Goal: Transaction & Acquisition: Purchase product/service

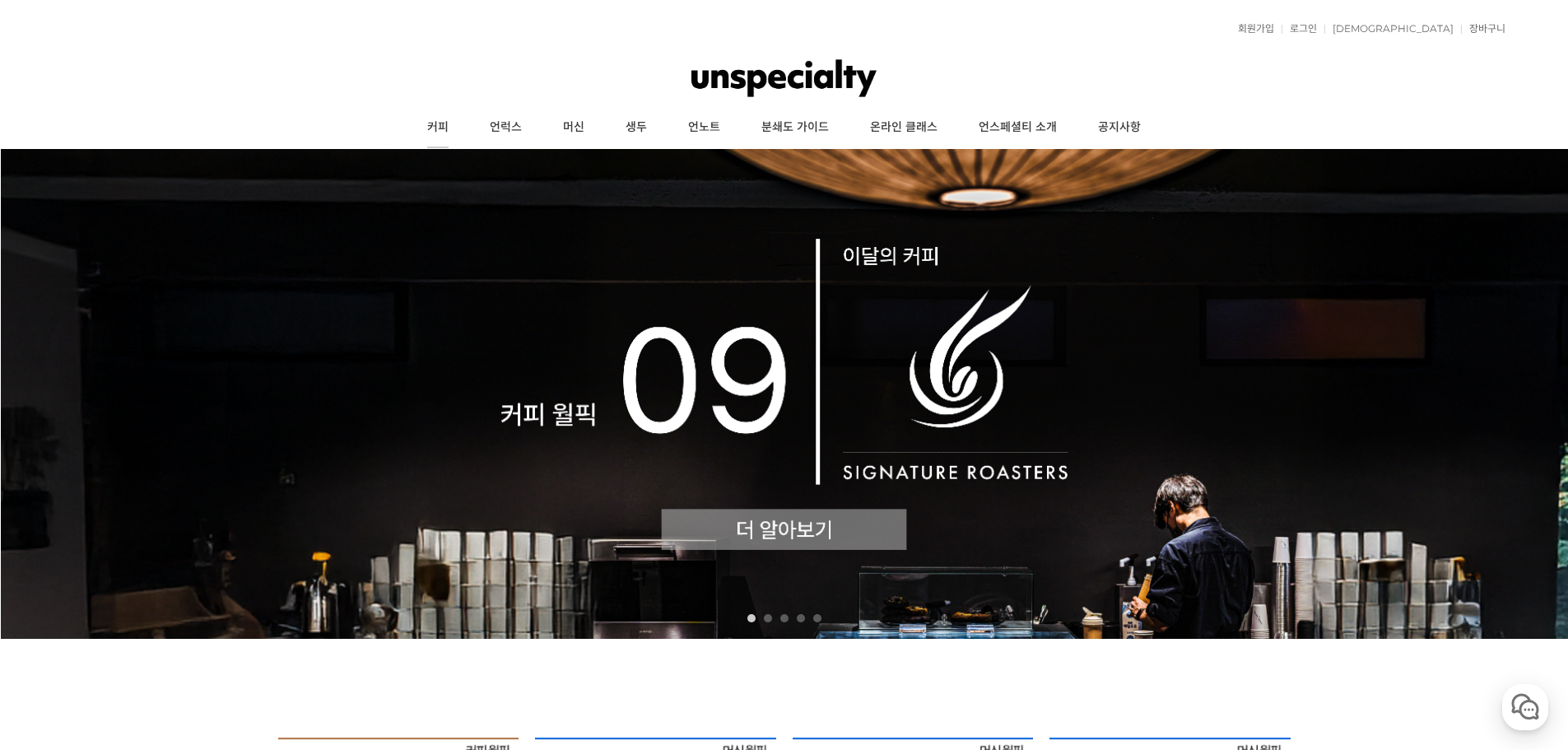
click at [434, 127] on link "커피" at bounding box center [438, 127] width 62 height 41
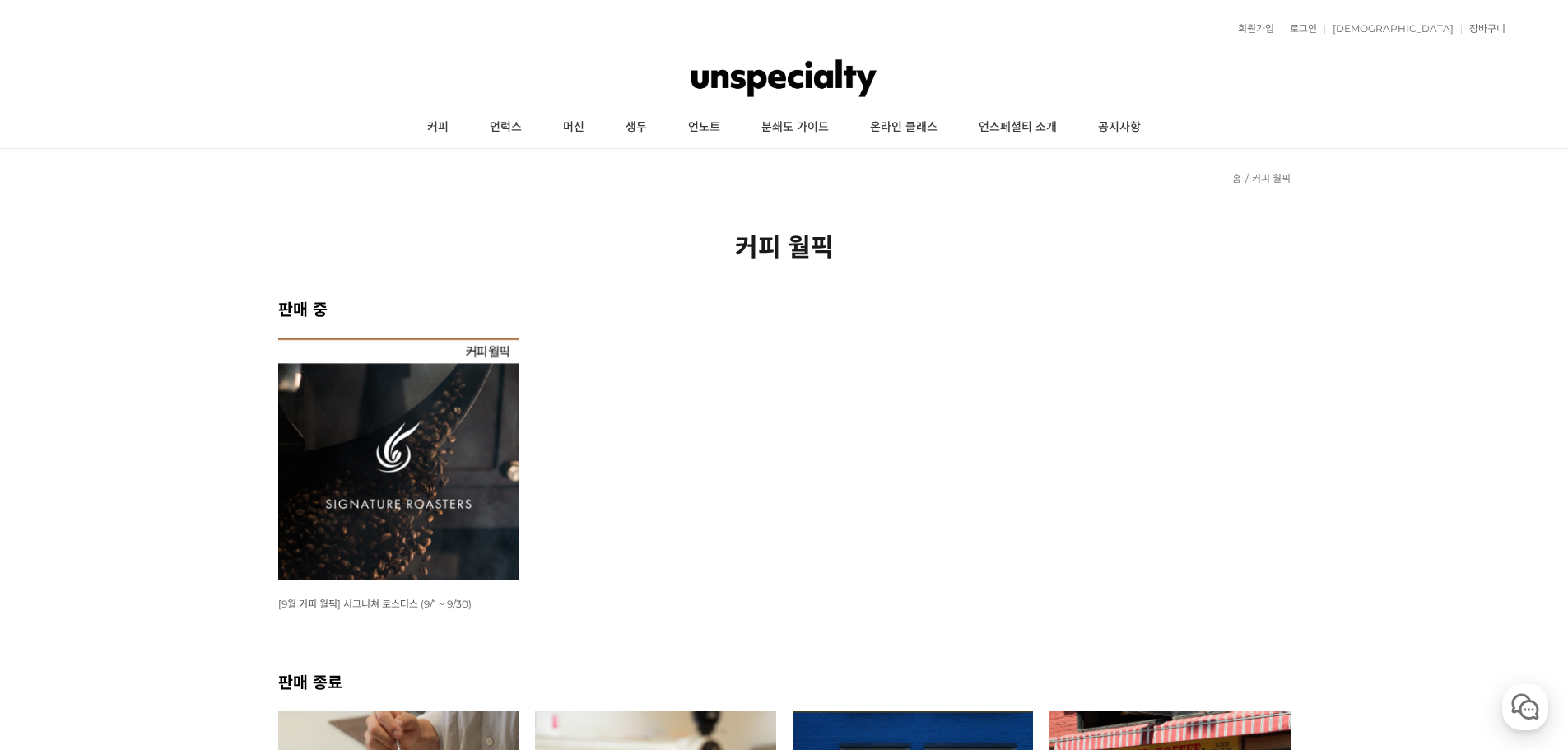
click at [378, 394] on img at bounding box center [398, 458] width 241 height 241
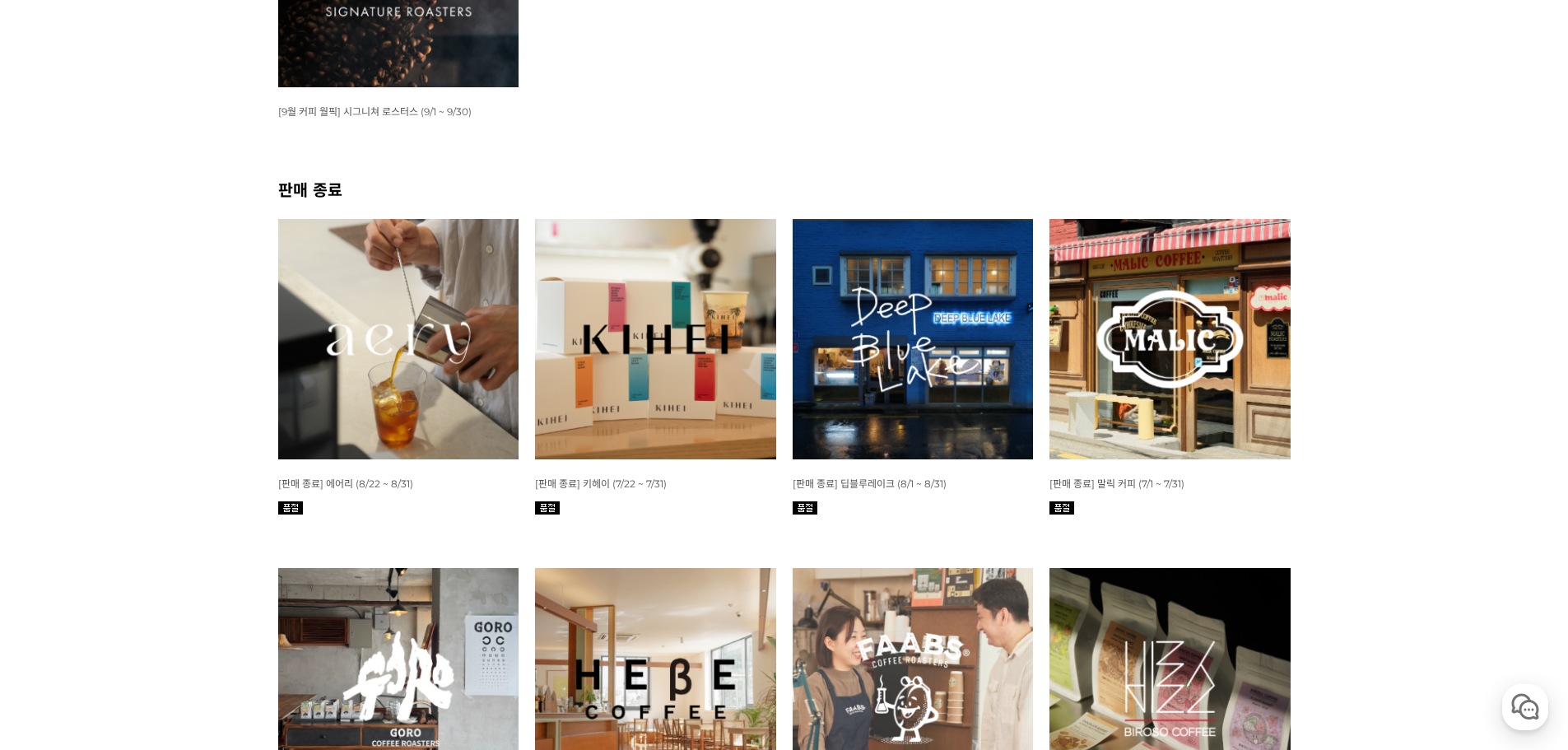
scroll to position [494, 0]
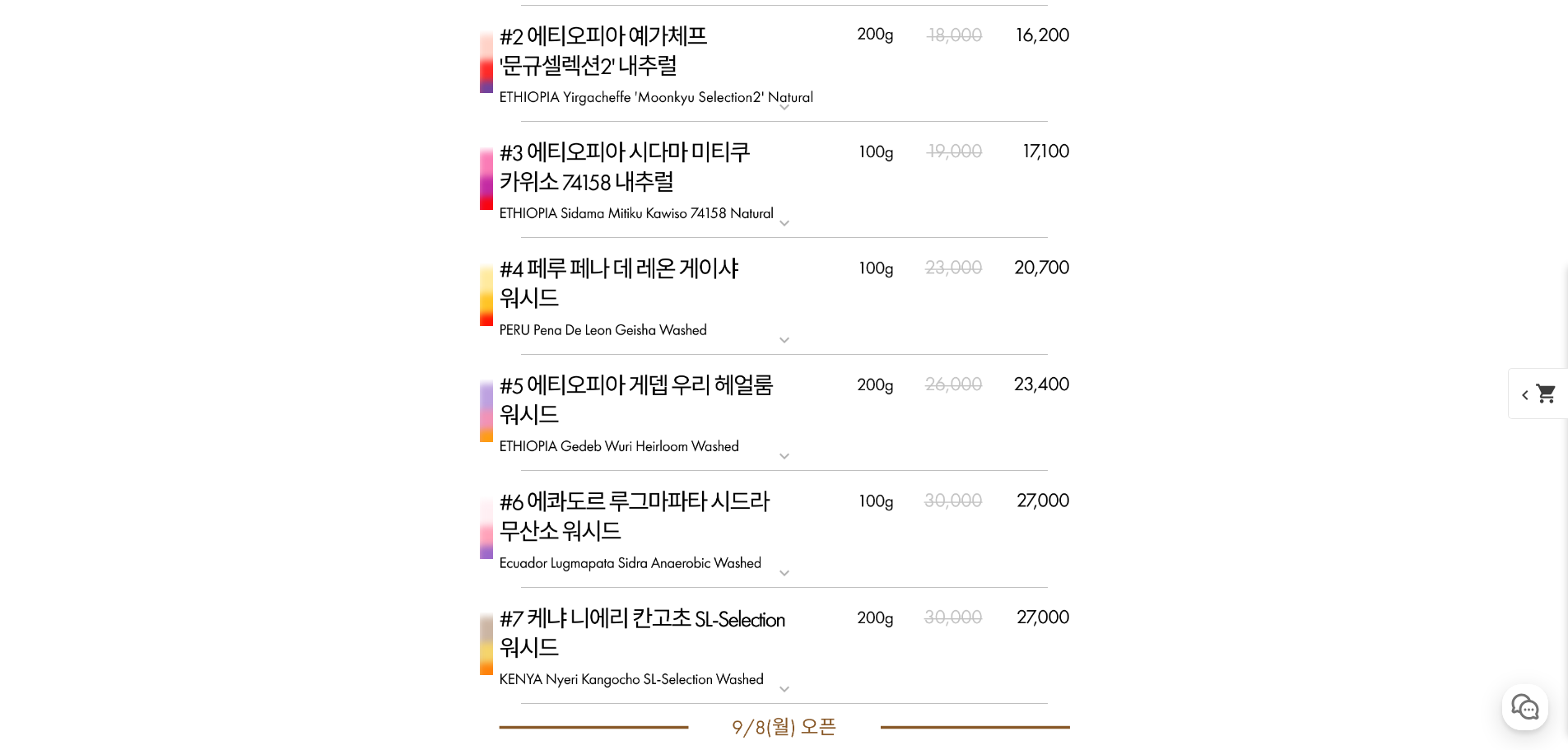
scroll to position [4940, 0]
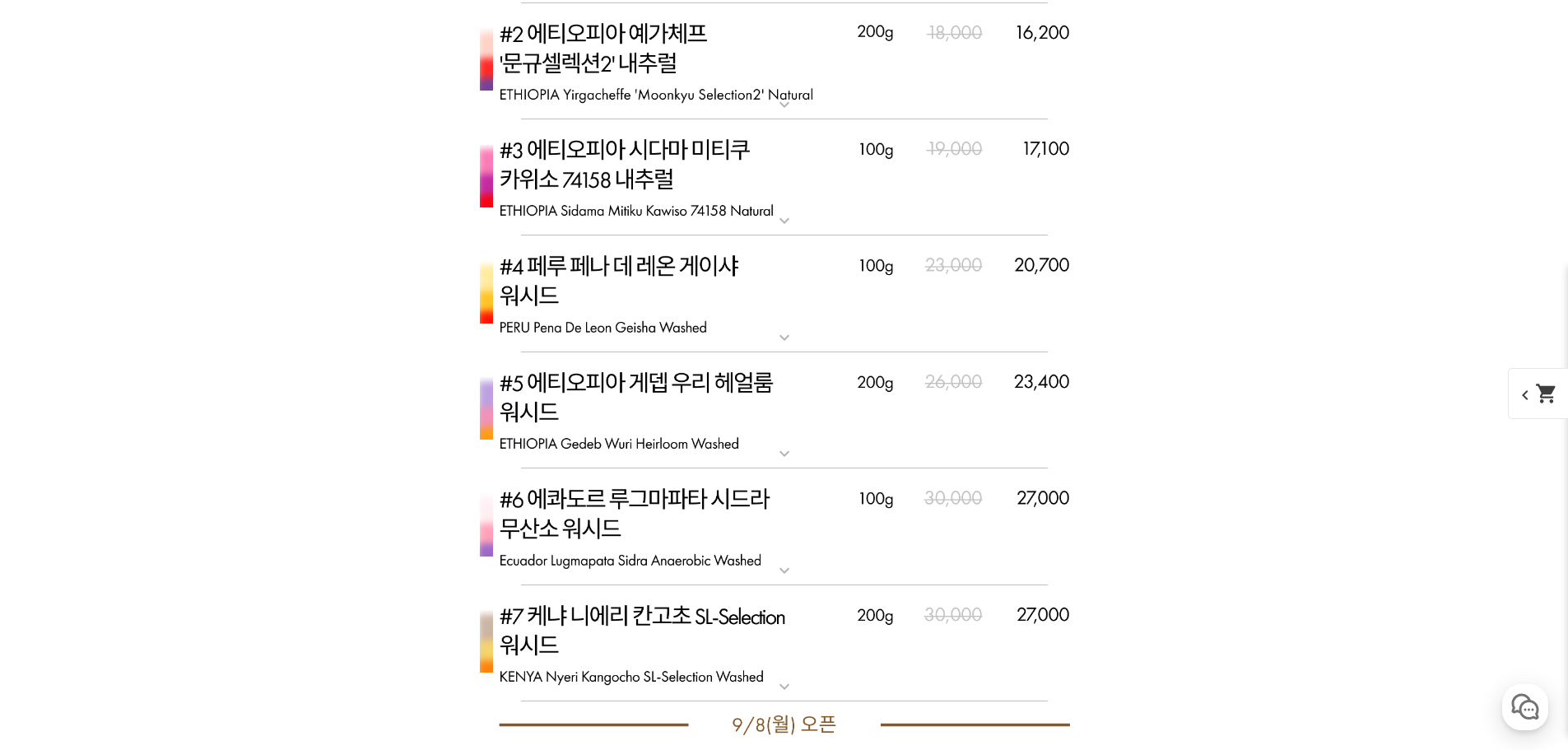
click at [714, 378] on img at bounding box center [784, 411] width 658 height 117
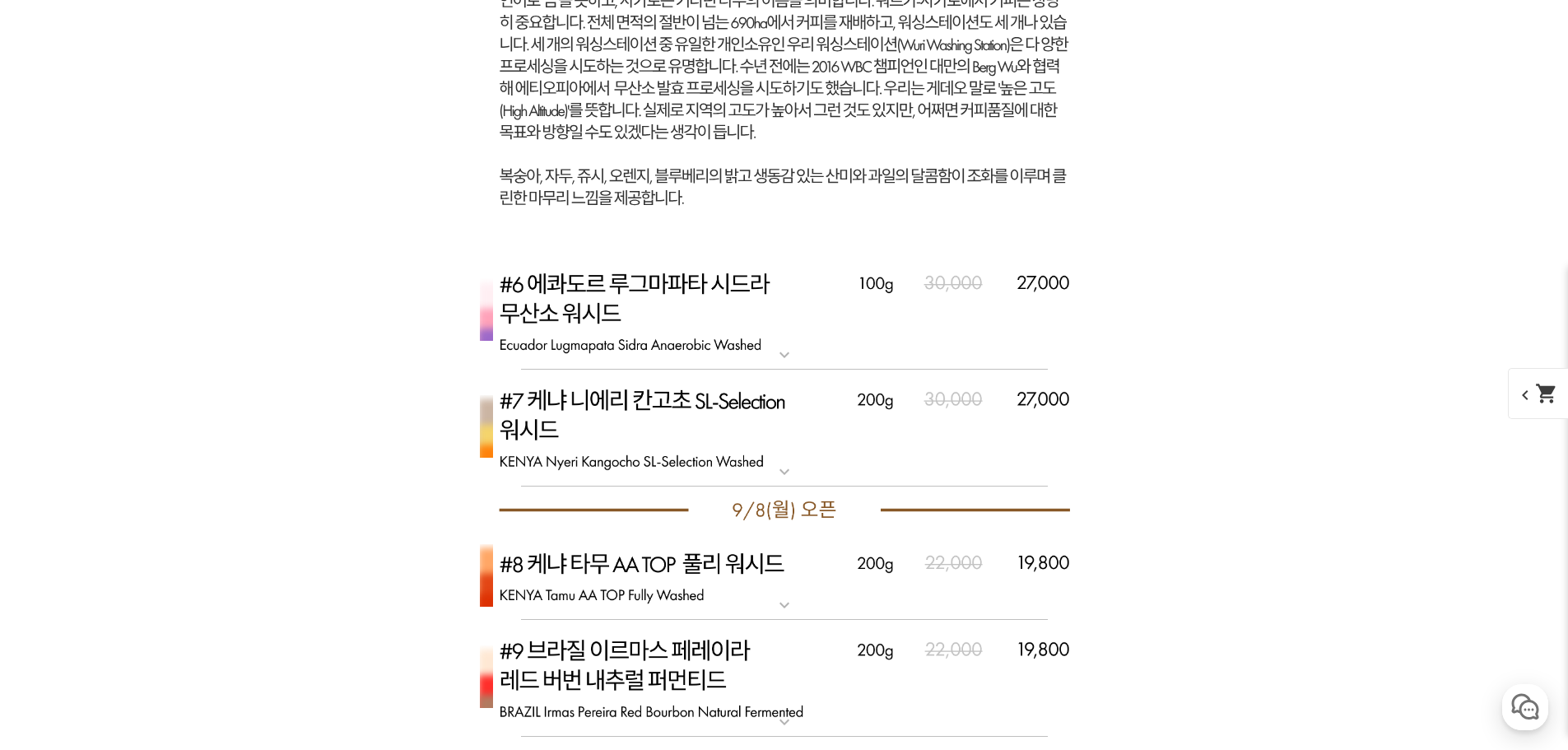
scroll to position [6092, 0]
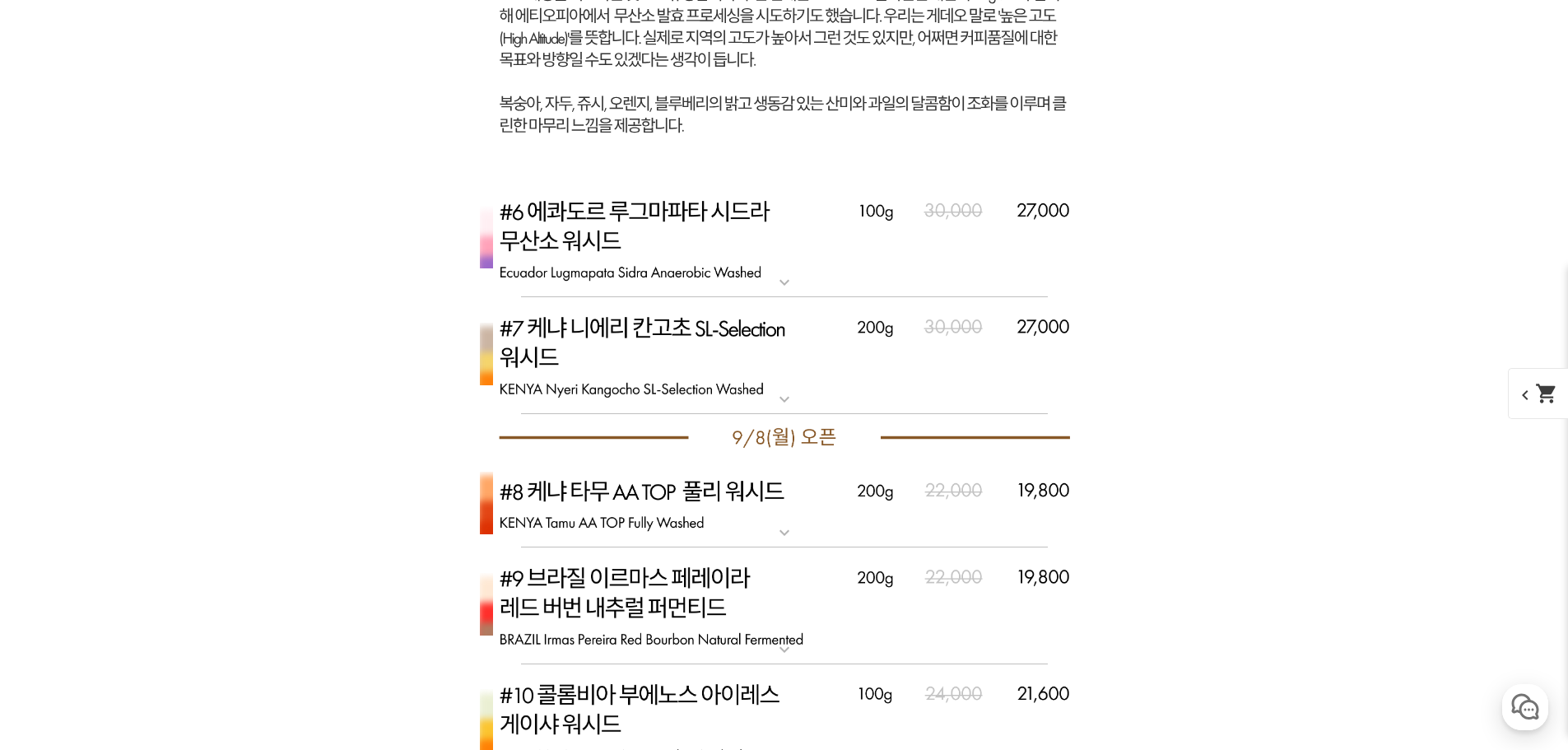
drag, startPoint x: 798, startPoint y: 230, endPoint x: 813, endPoint y: 239, distance: 17.5
click at [800, 232] on img at bounding box center [784, 240] width 658 height 117
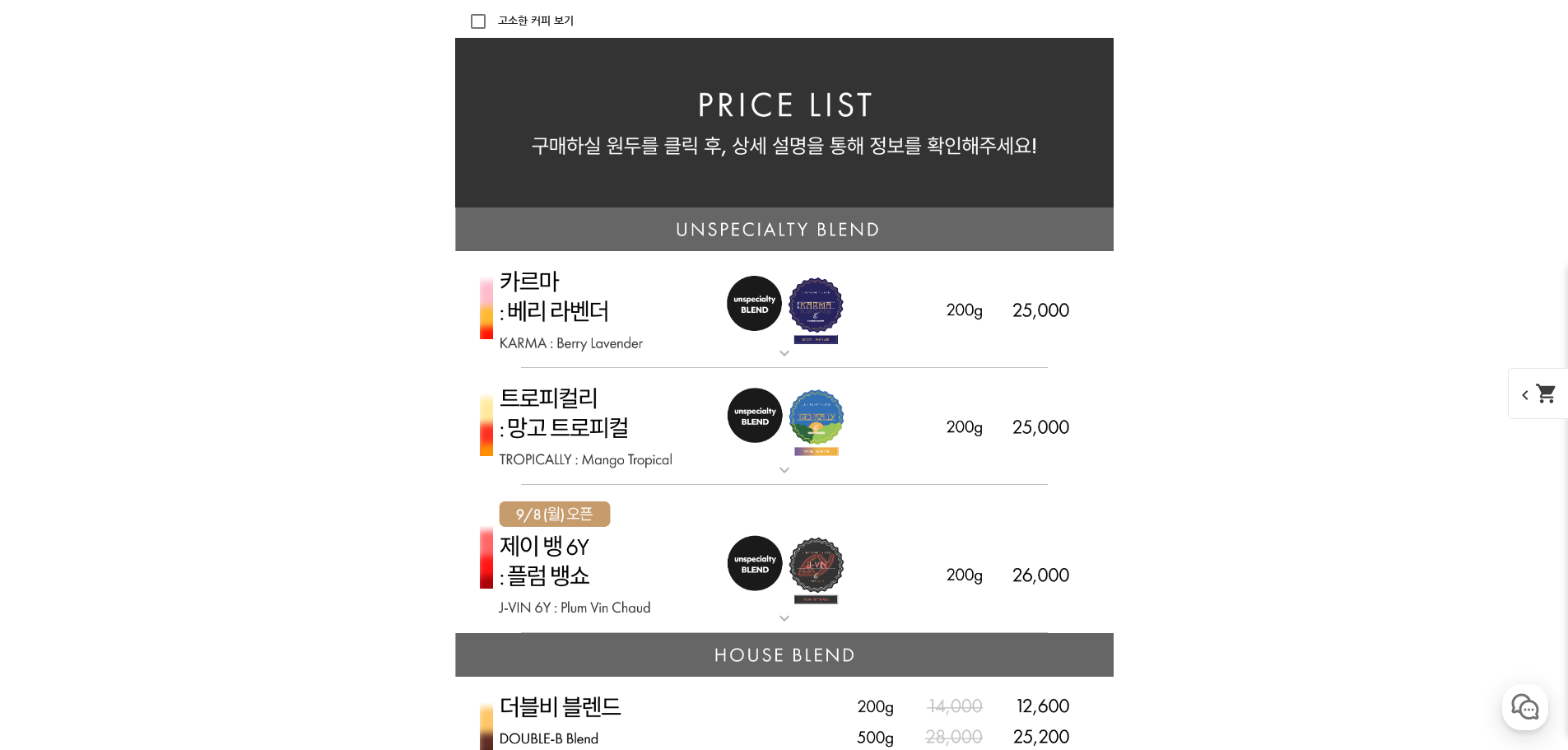
scroll to position [3951, 0]
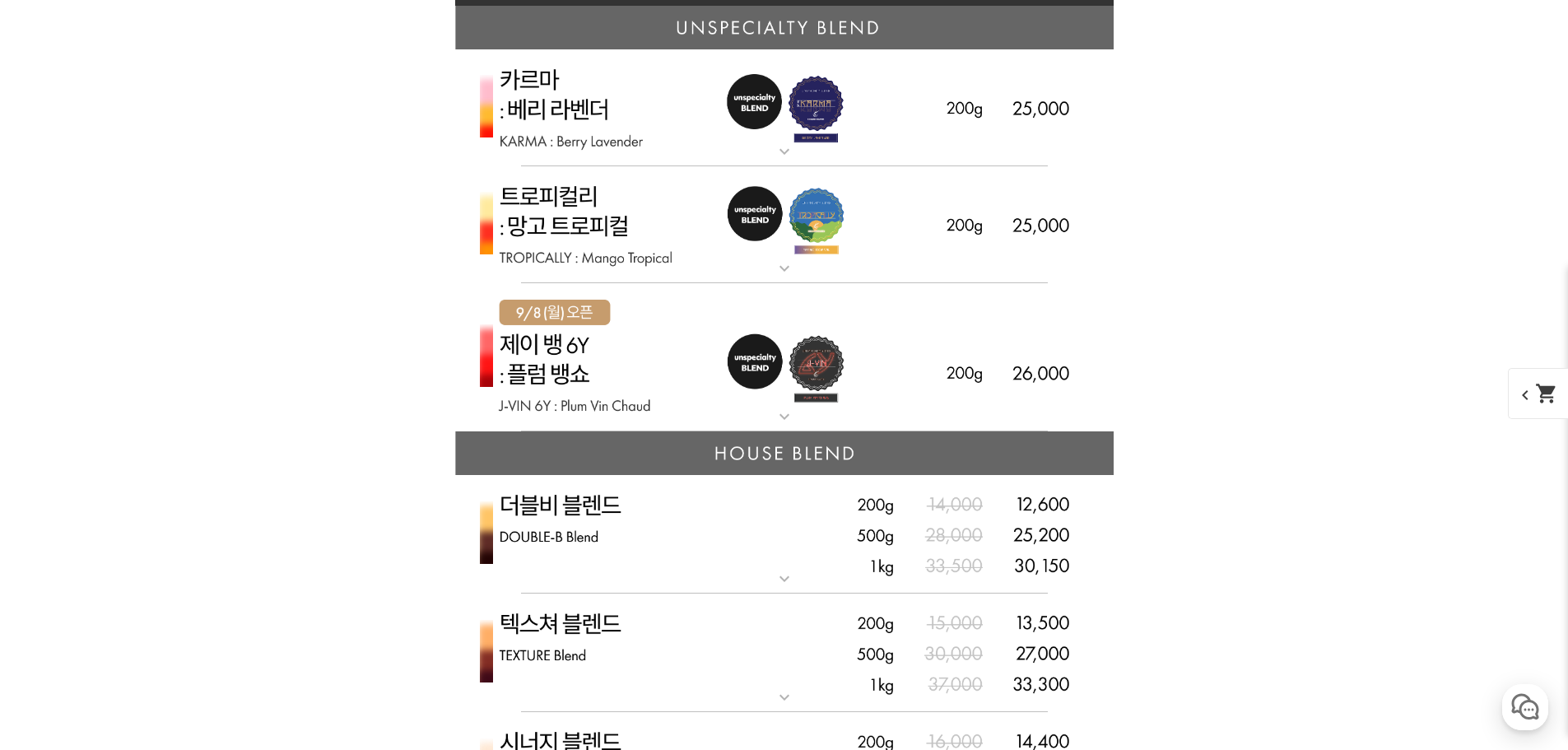
click at [614, 110] on img at bounding box center [784, 108] width 658 height 118
